Goal: Task Accomplishment & Management: Use online tool/utility

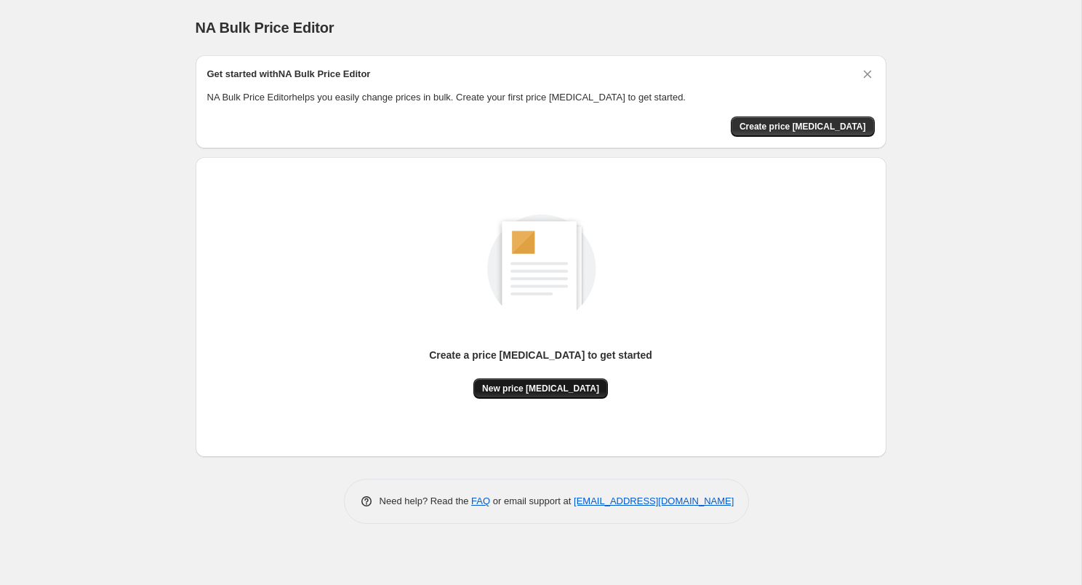
click at [555, 394] on button "New price [MEDICAL_DATA]" at bounding box center [540, 388] width 135 height 20
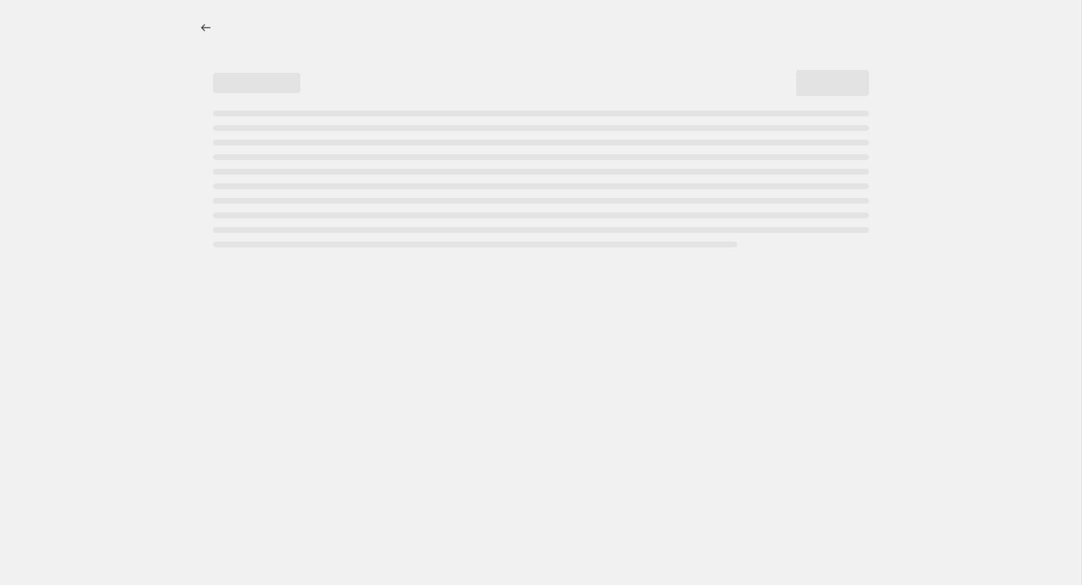
select select "percentage"
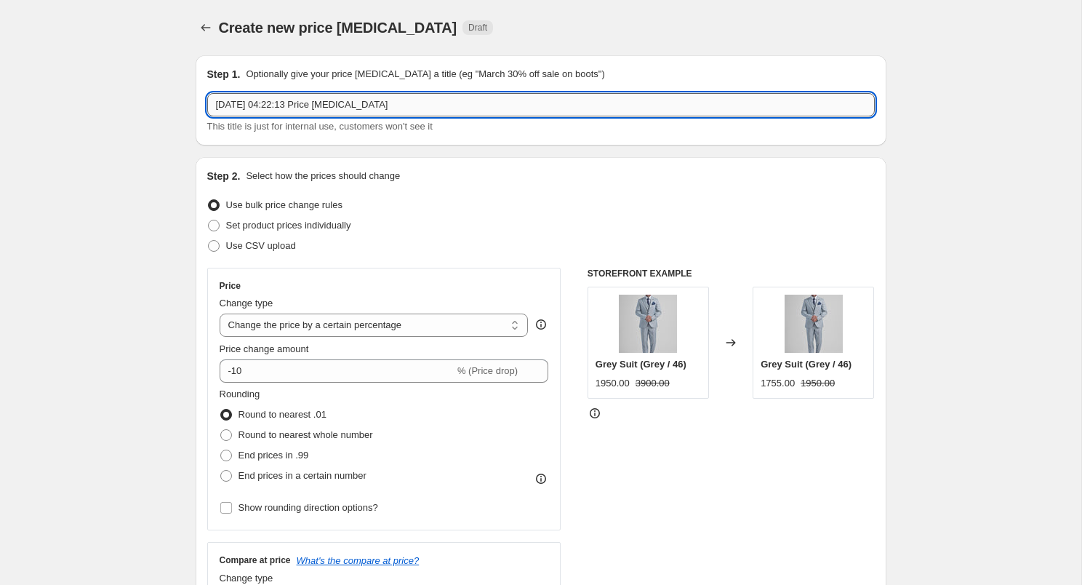
click at [392, 106] on input "[DATE] 04:22:13 Price [MEDICAL_DATA]" at bounding box center [541, 104] width 668 height 23
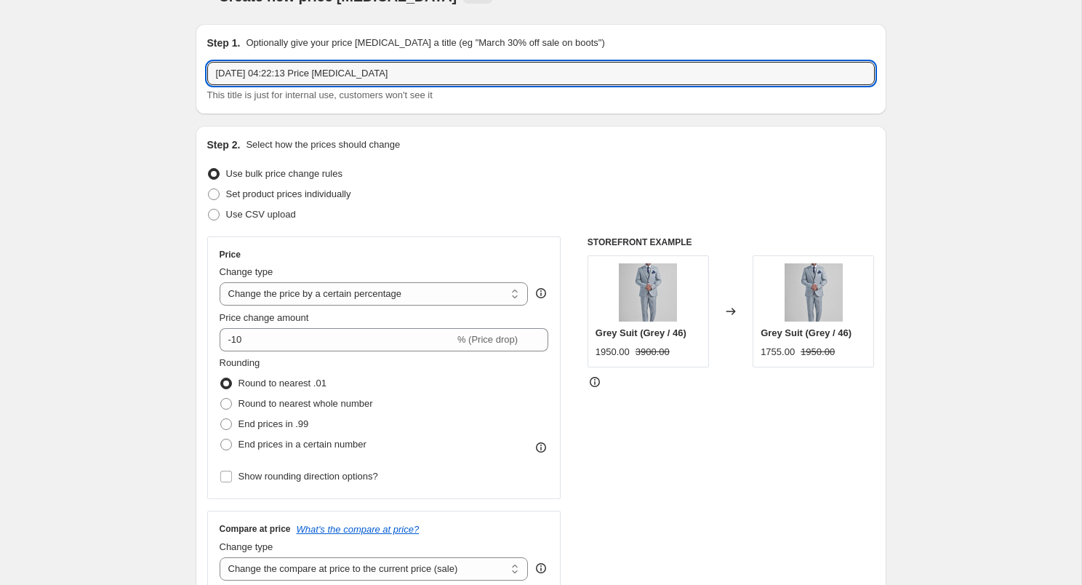
scroll to position [39, 0]
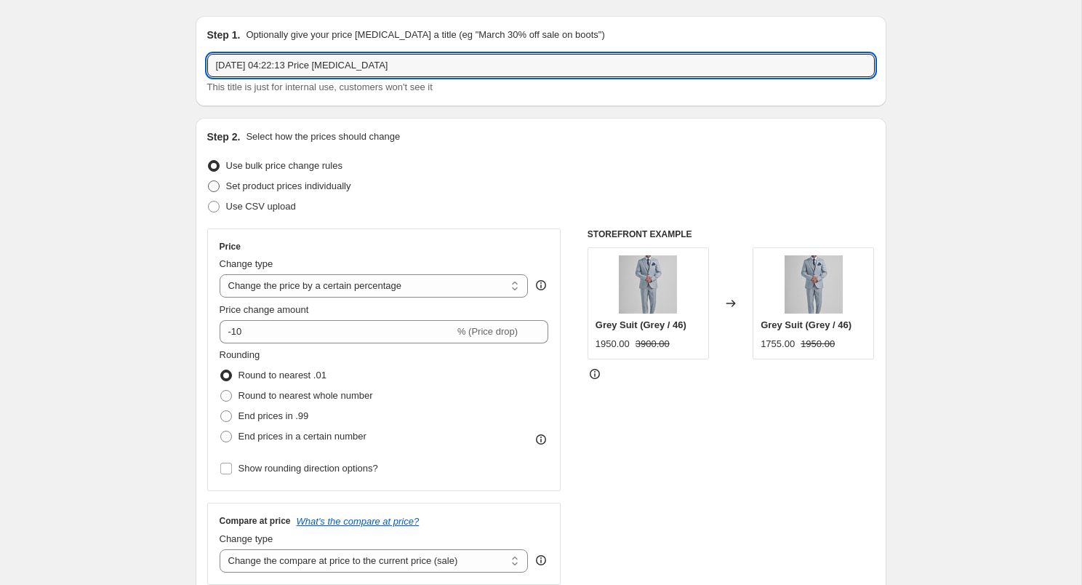
click at [337, 187] on span "Set product prices individually" at bounding box center [288, 185] width 125 height 11
click at [209, 181] on input "Set product prices individually" at bounding box center [208, 180] width 1 height 1
radio input "true"
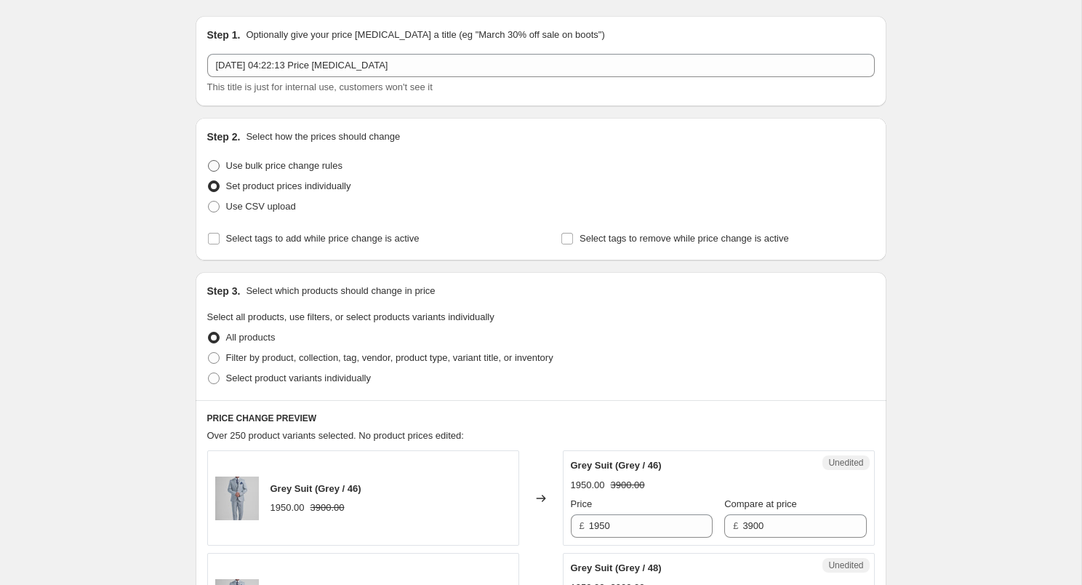
click at [327, 161] on span "Use bulk price change rules" at bounding box center [284, 165] width 116 height 11
click at [209, 161] on input "Use bulk price change rules" at bounding box center [208, 160] width 1 height 1
radio input "true"
select select "percentage"
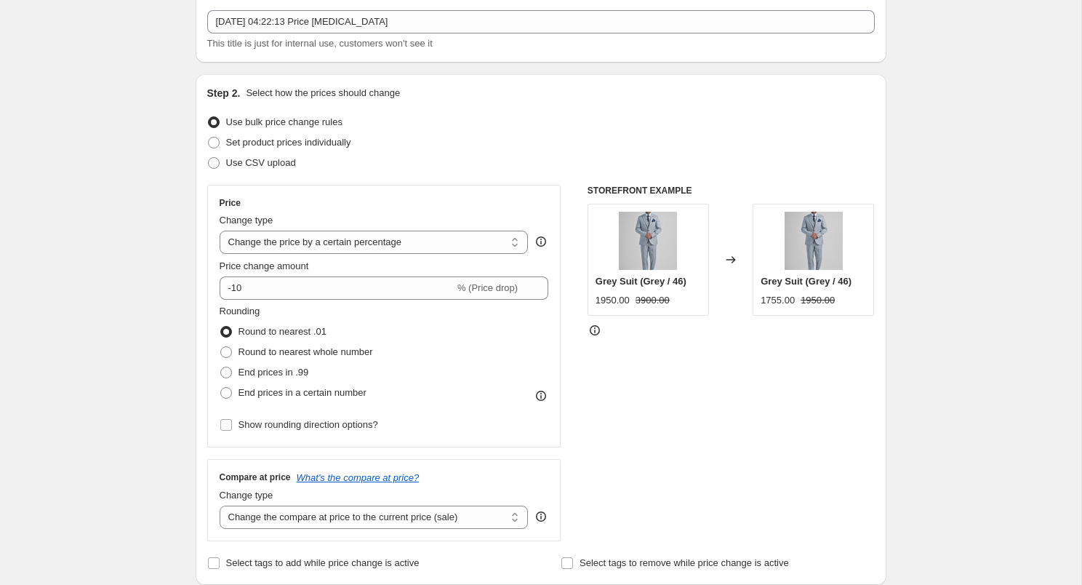
scroll to position [121, 0]
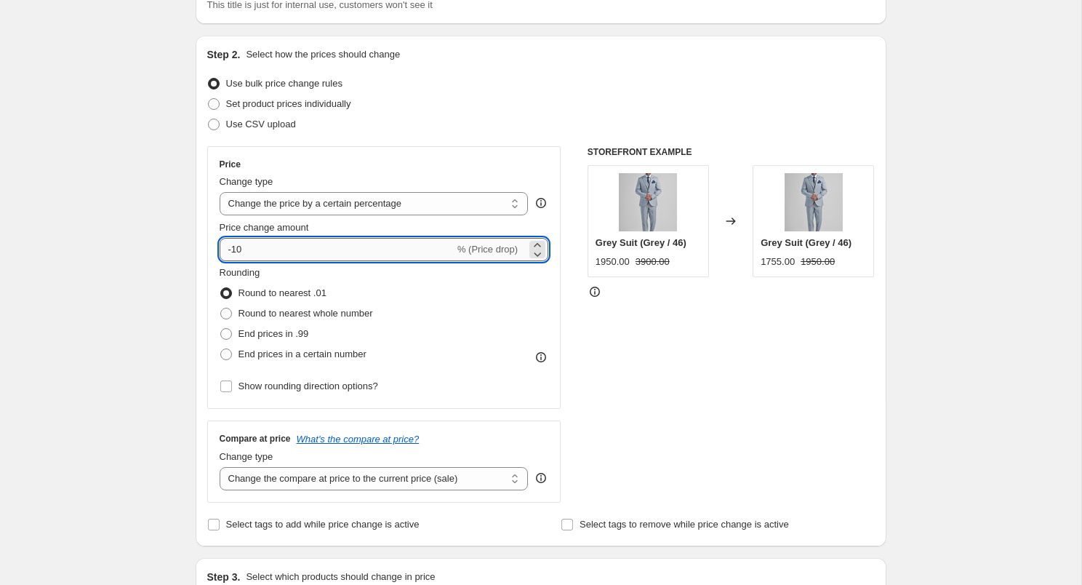
click at [356, 249] on input "-10" at bounding box center [337, 249] width 235 height 23
click at [241, 246] on input "-10" at bounding box center [337, 249] width 235 height 23
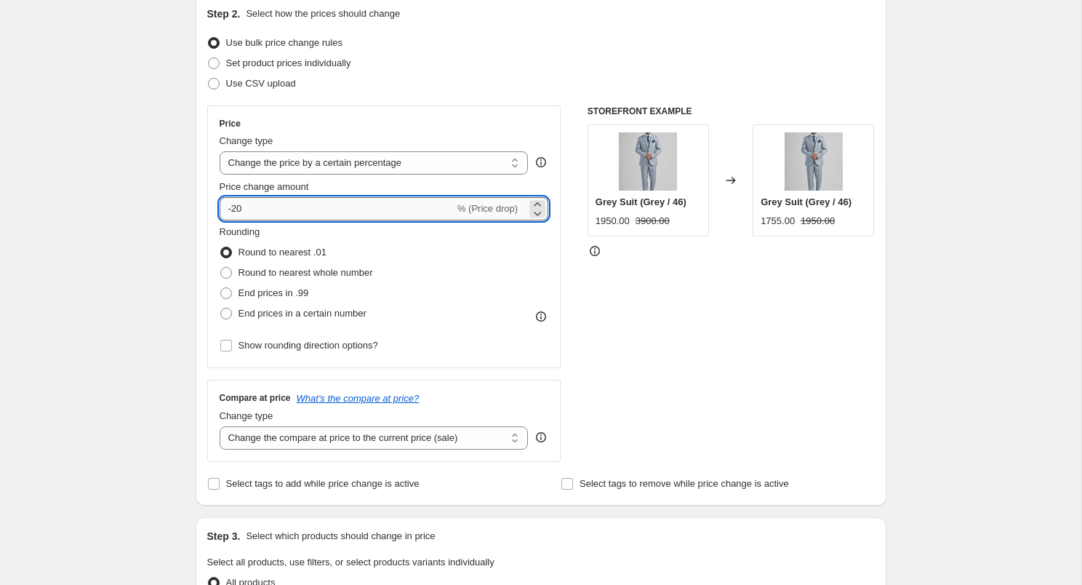
scroll to position [171, 0]
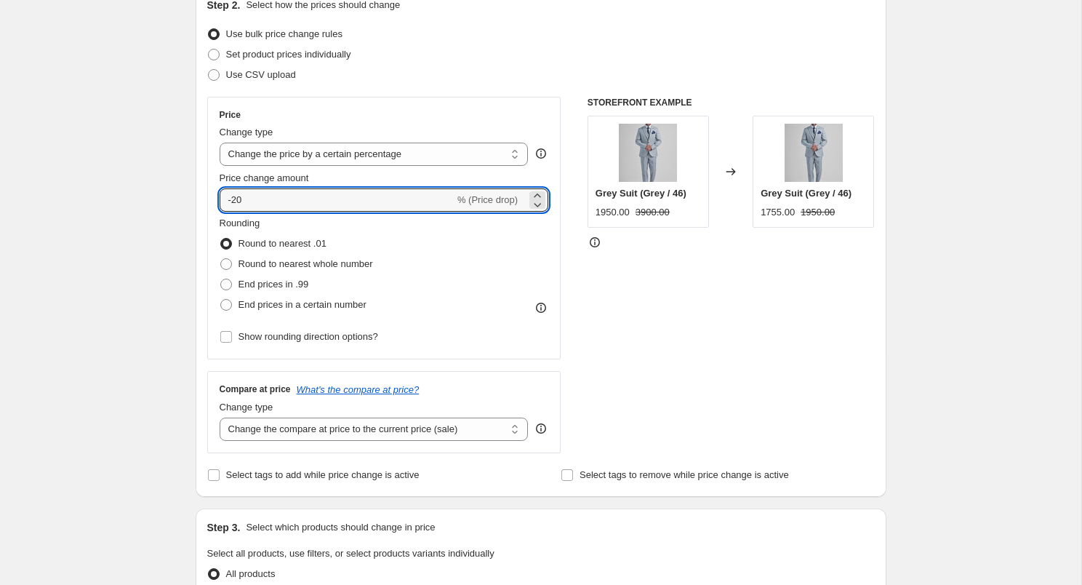
type input "-20"
click at [369, 167] on div "Price Change type Change the price to a certain amount Change the price by a ce…" at bounding box center [384, 228] width 329 height 238
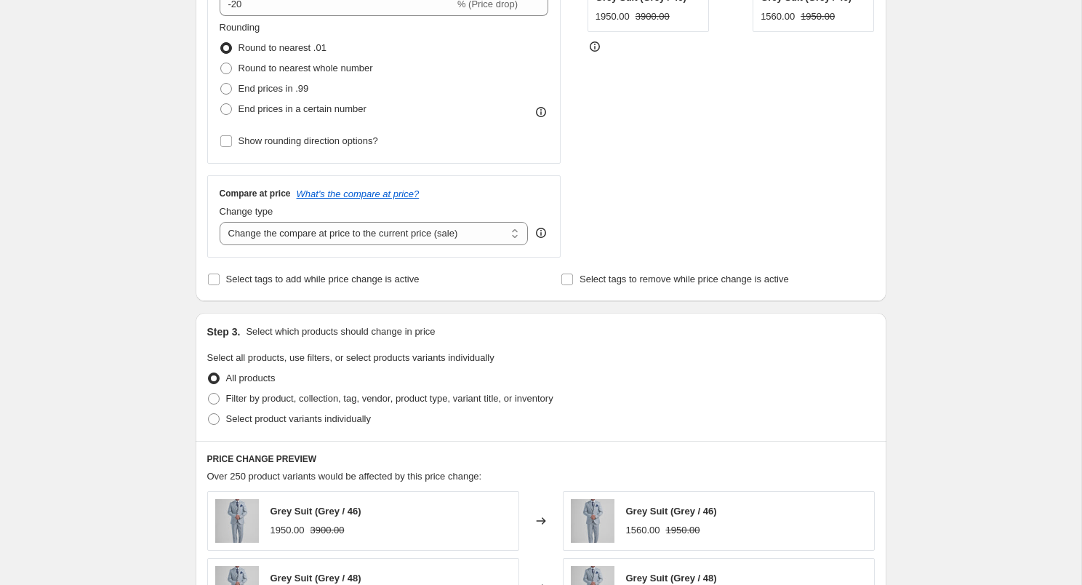
scroll to position [367, 0]
click at [345, 403] on span "Filter by product, collection, tag, vendor, product type, variant title, or inv…" at bounding box center [389, 397] width 327 height 11
click at [209, 393] on input "Filter by product, collection, tag, vendor, product type, variant title, or inv…" at bounding box center [208, 392] width 1 height 1
radio input "true"
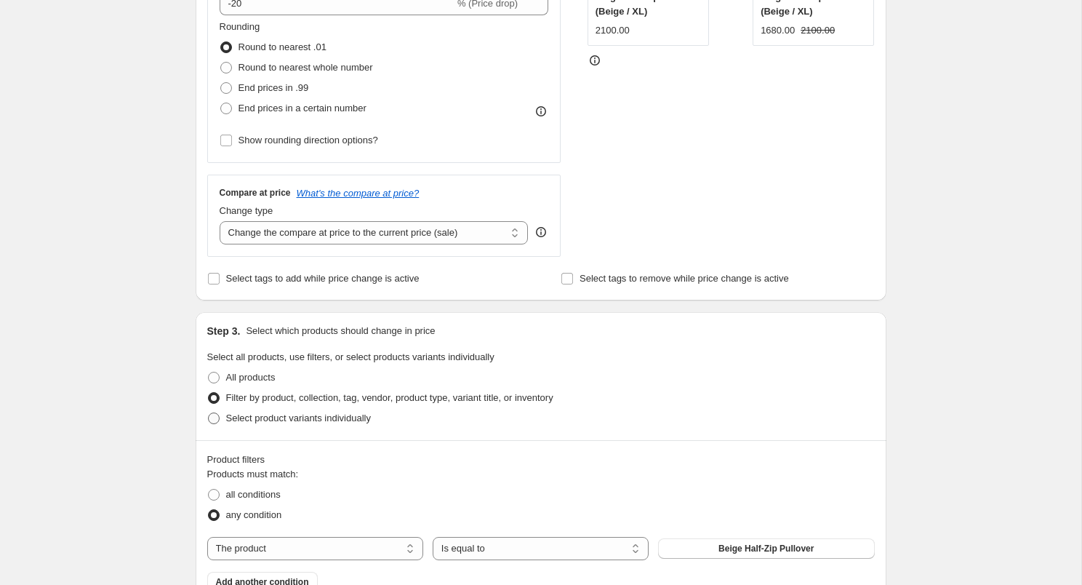
click at [336, 415] on span "Select product variants individually" at bounding box center [298, 417] width 145 height 11
click at [209, 413] on input "Select product variants individually" at bounding box center [208, 412] width 1 height 1
radio input "true"
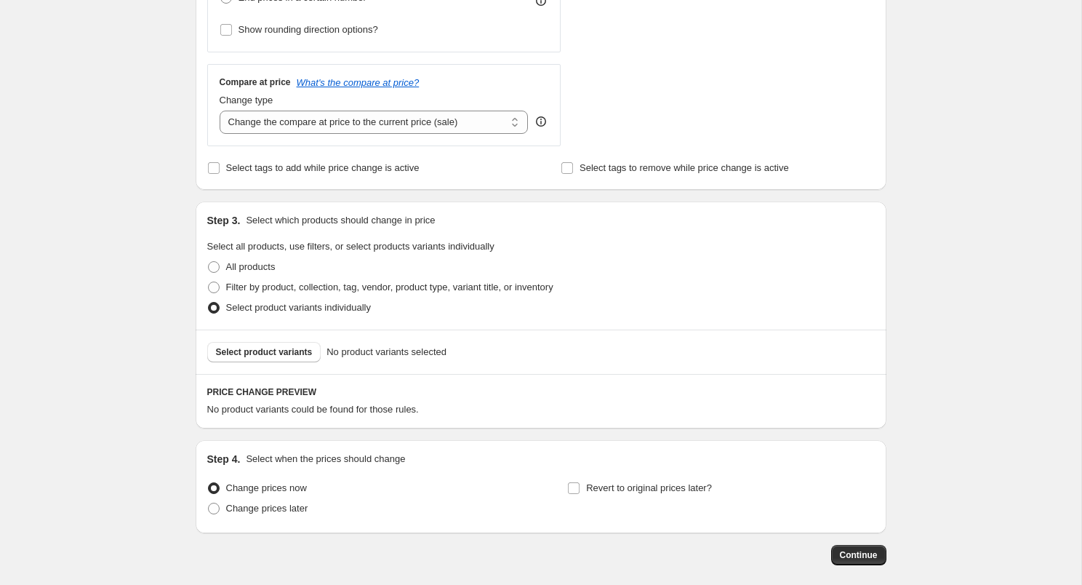
scroll to position [481, 0]
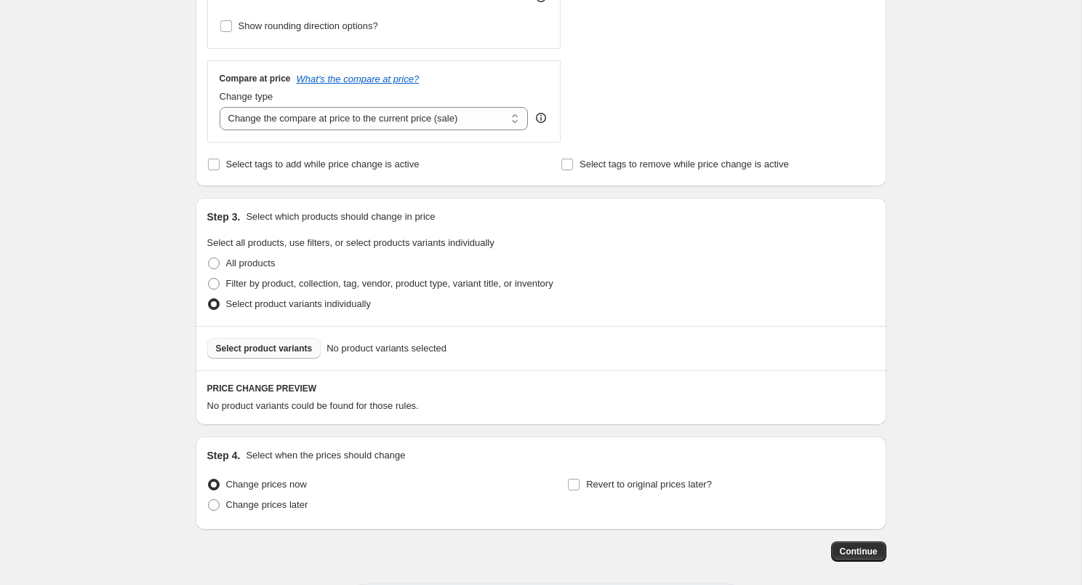
click at [301, 352] on span "Select product variants" at bounding box center [264, 349] width 97 height 12
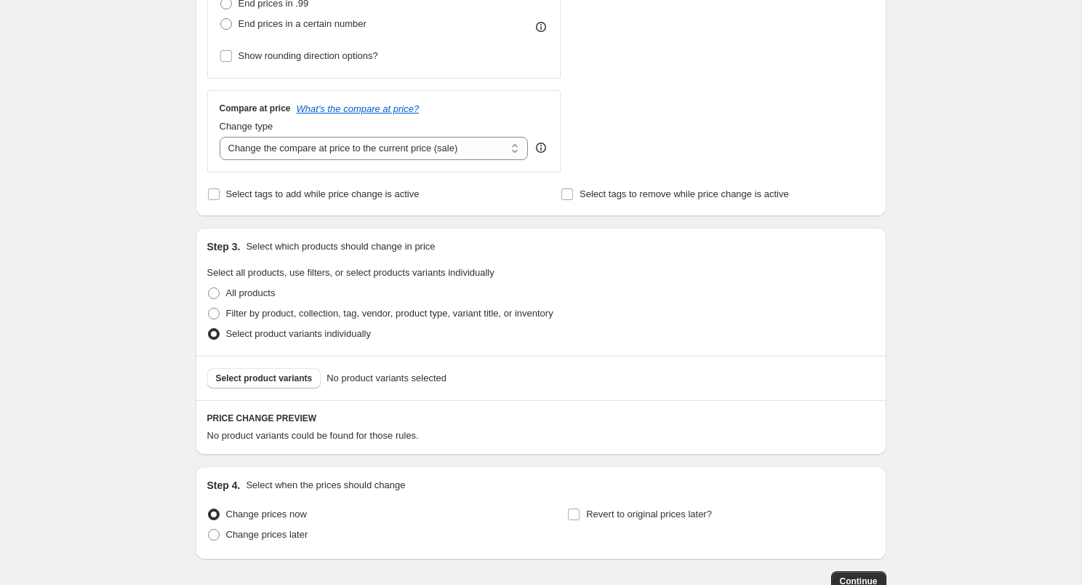
scroll to position [427, 0]
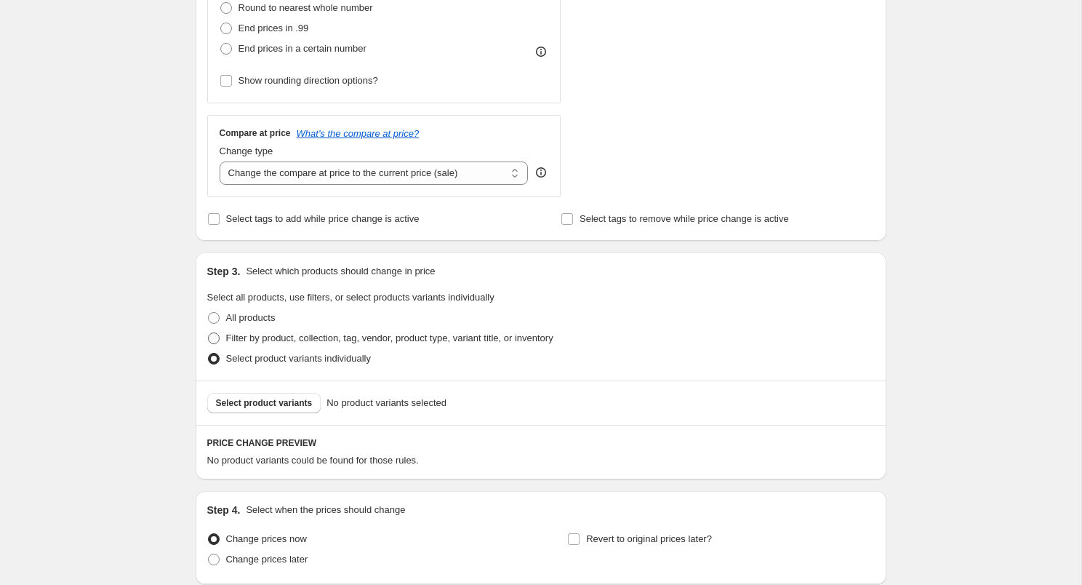
click at [287, 342] on span "Filter by product, collection, tag, vendor, product type, variant title, or inv…" at bounding box center [389, 337] width 327 height 11
click at [209, 333] on input "Filter by product, collection, tag, vendor, product type, variant title, or inv…" at bounding box center [208, 332] width 1 height 1
radio input "true"
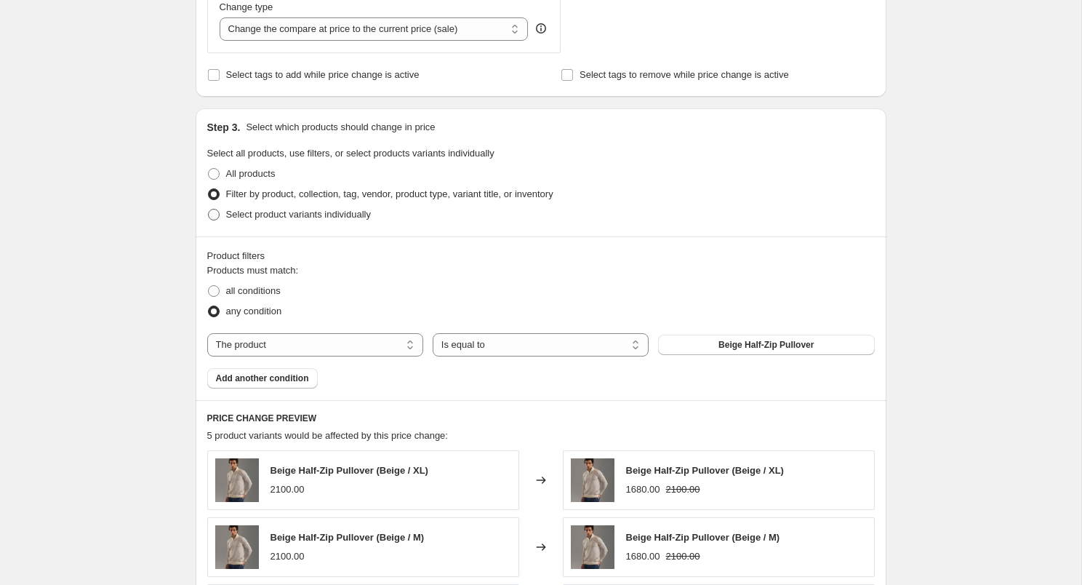
scroll to position [583, 0]
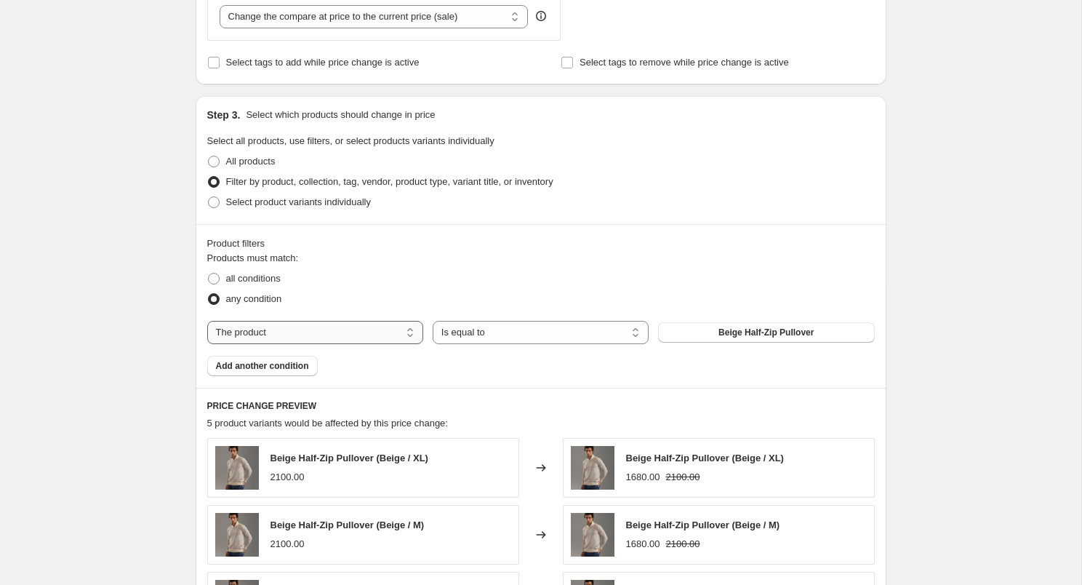
select select "collection"
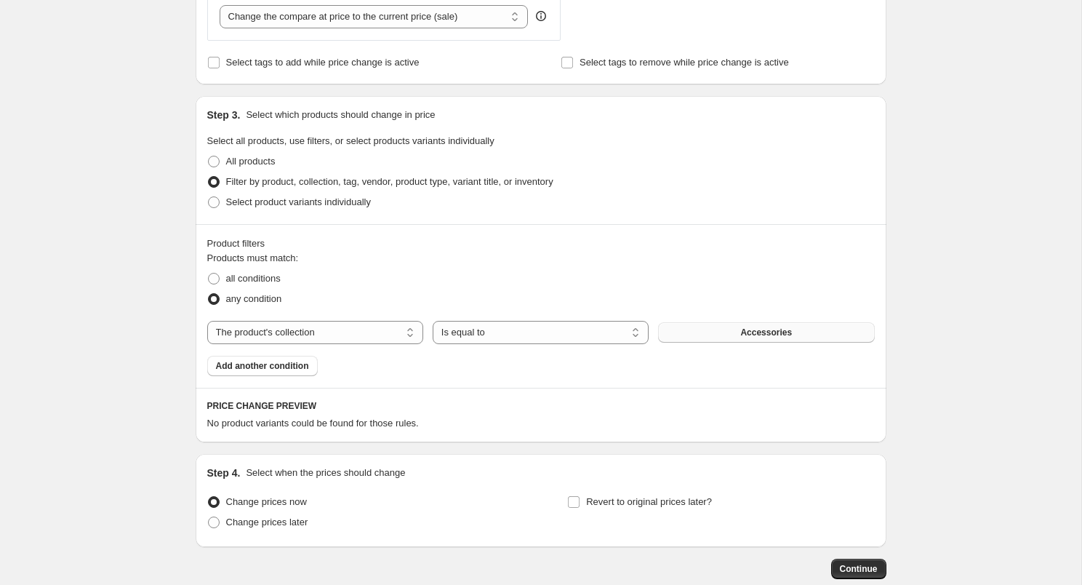
click at [684, 323] on button "Accessories" at bounding box center [766, 332] width 216 height 20
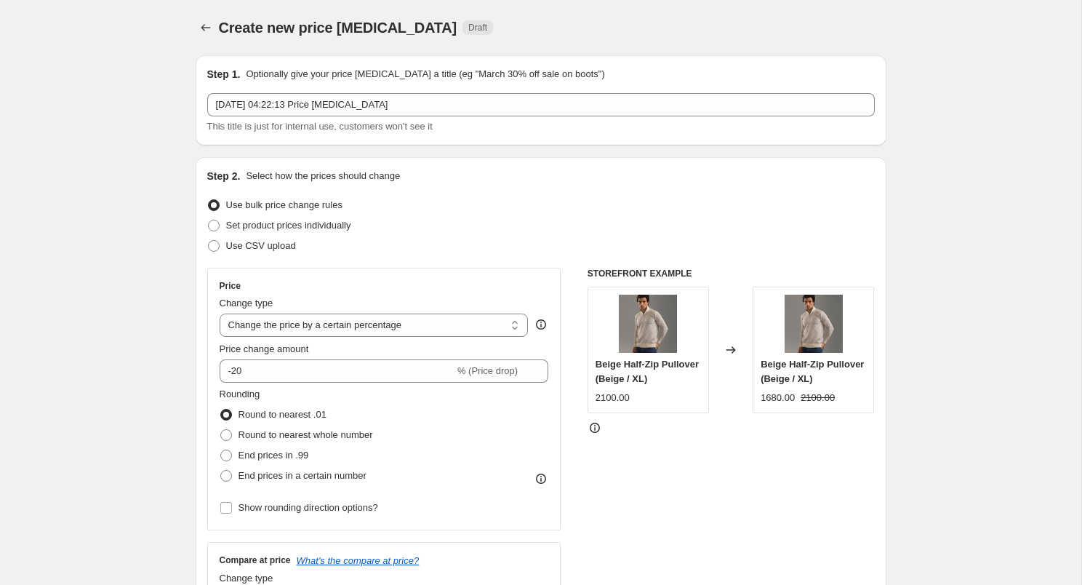
scroll to position [0, 0]
